Goal: Find specific page/section: Find specific page/section

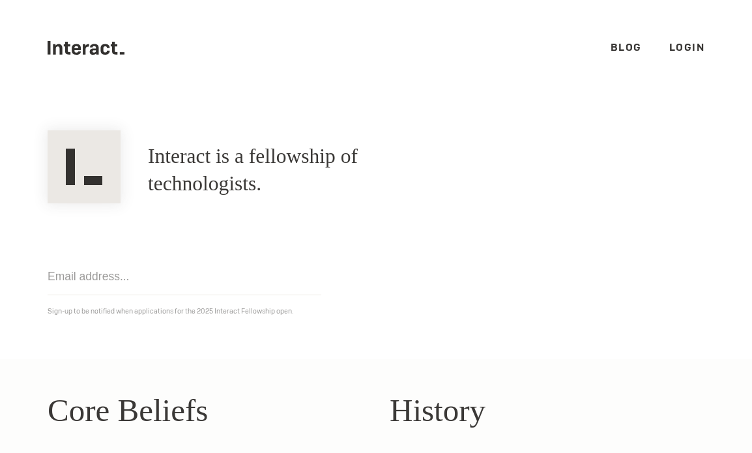
click at [664, 48] on ul ".cls-1{fill:#33312f;} interact-brand-logotype-black Blog Login" at bounding box center [376, 48] width 657 height 96
click at [672, 48] on link "Login" at bounding box center [688, 47] width 36 height 14
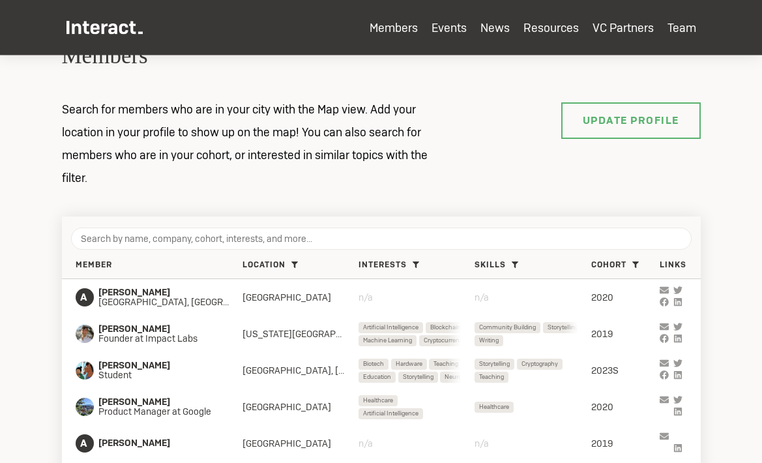
scroll to position [189, 0]
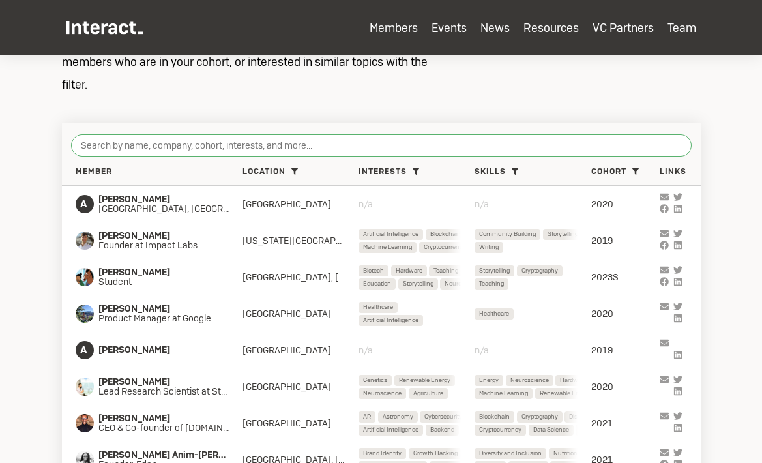
click at [289, 145] on input "search" at bounding box center [381, 145] width 621 height 22
paste input "[PERSON_NAME]"
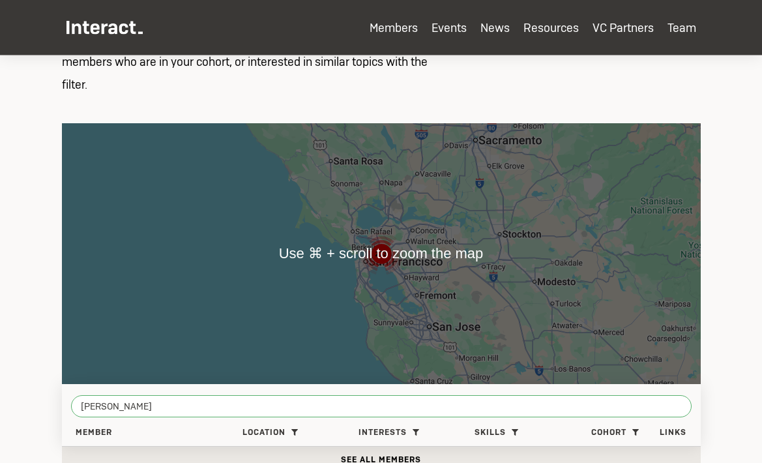
scroll to position [355, 0]
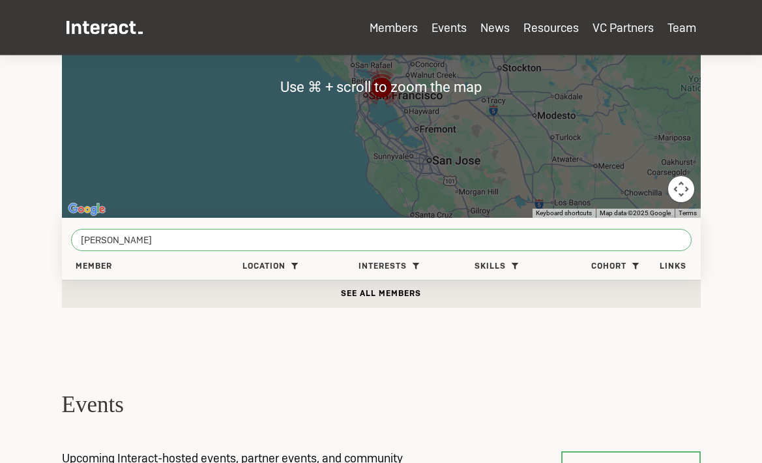
type input "[PERSON_NAME]"
